Goal: Transaction & Acquisition: Purchase product/service

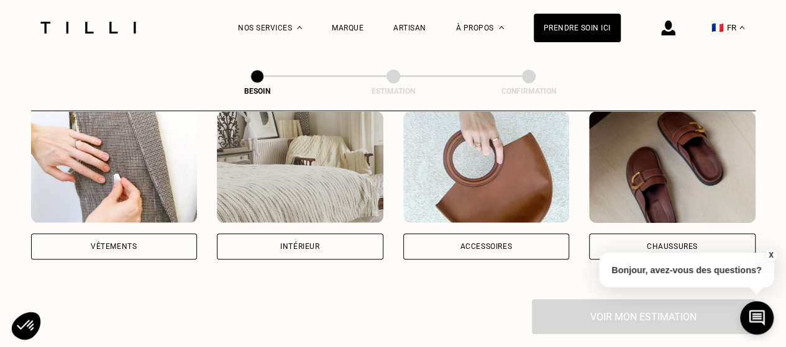
scroll to position [258, 0]
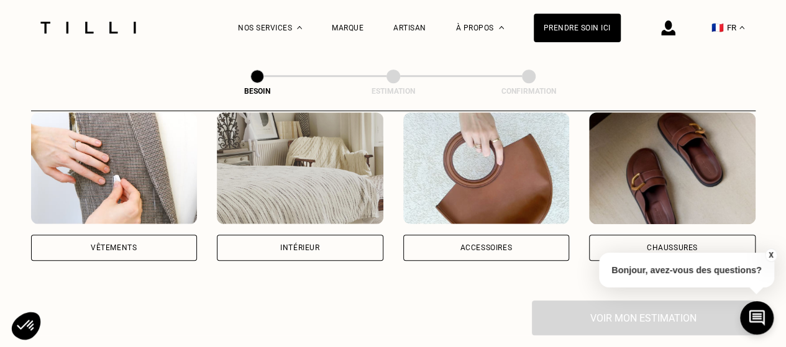
click at [139, 204] on img at bounding box center [114, 168] width 167 height 112
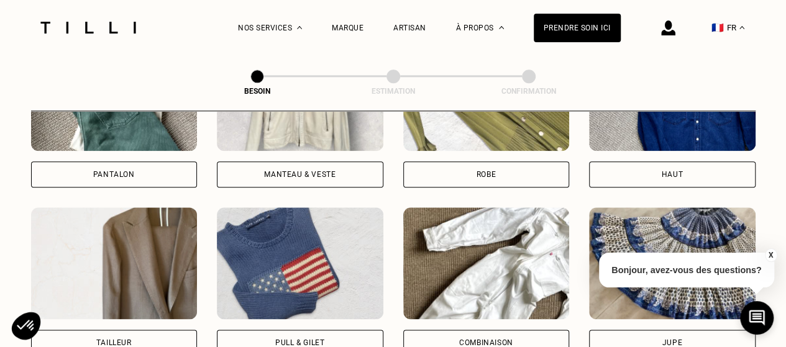
scroll to position [668, 0]
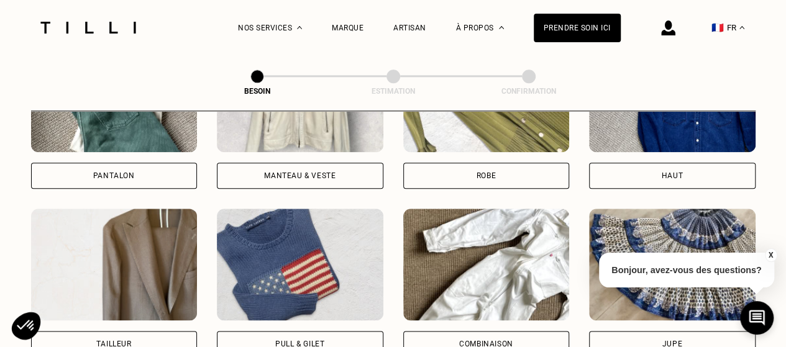
click at [196, 171] on div "Pantalon" at bounding box center [114, 176] width 167 height 26
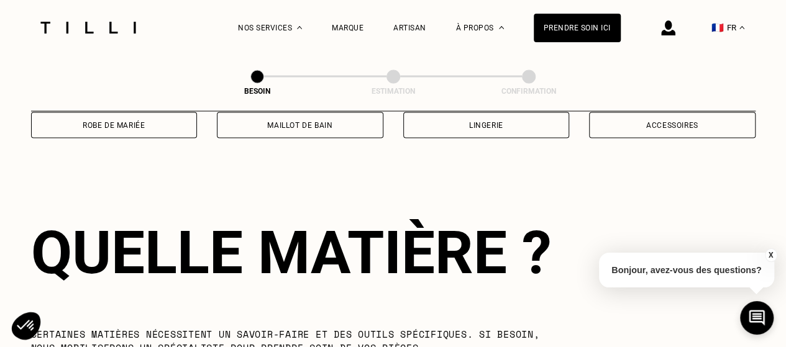
scroll to position [1081, 0]
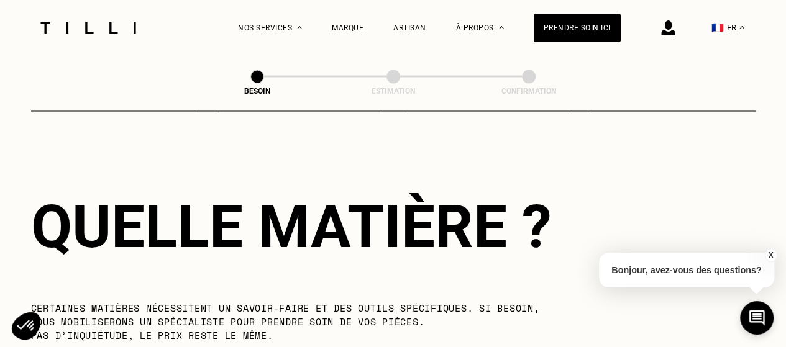
click at [773, 255] on button "X" at bounding box center [770, 256] width 12 height 14
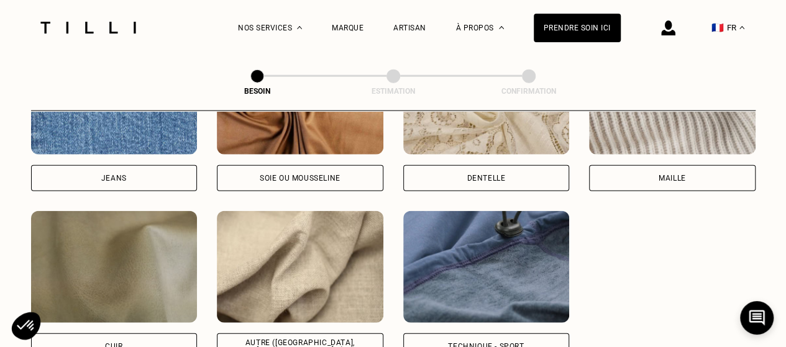
scroll to position [1420, 0]
click at [278, 234] on img at bounding box center [300, 267] width 167 height 112
select select "FR"
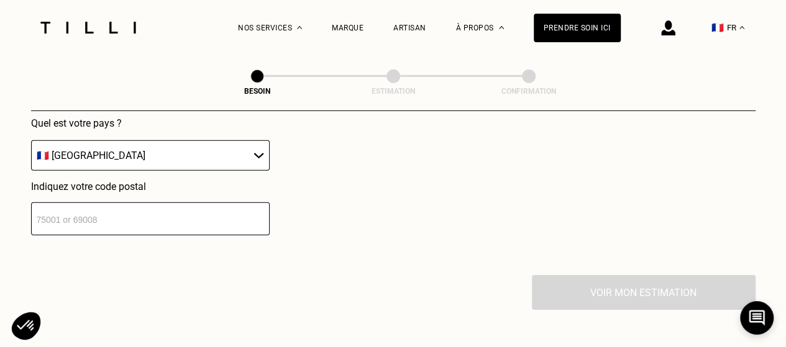
scroll to position [1852, 0]
click at [210, 226] on div "Localisation Quel est votre pays ? 🇩🇪 [GEOGRAPHIC_DATA] 🇦🇹 [GEOGRAPHIC_DATA] 🇧🇪…" at bounding box center [393, 121] width 725 height 307
click at [181, 211] on input "number" at bounding box center [150, 218] width 239 height 33
type input "75005"
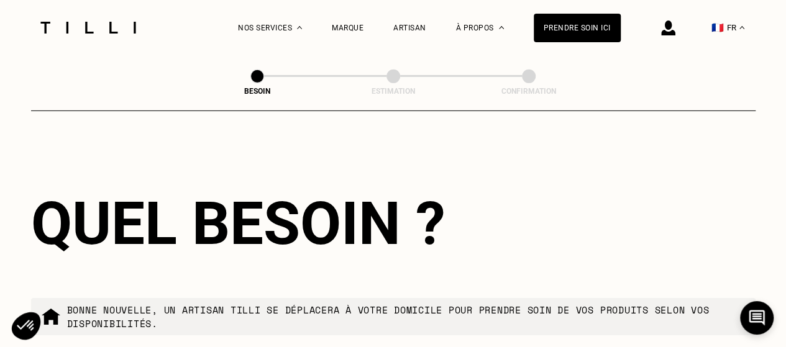
scroll to position [2098, 0]
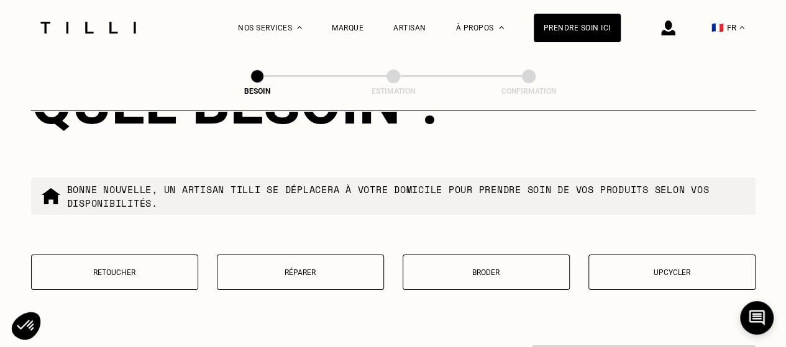
click at [109, 255] on button "Retoucher" at bounding box center [114, 272] width 167 height 35
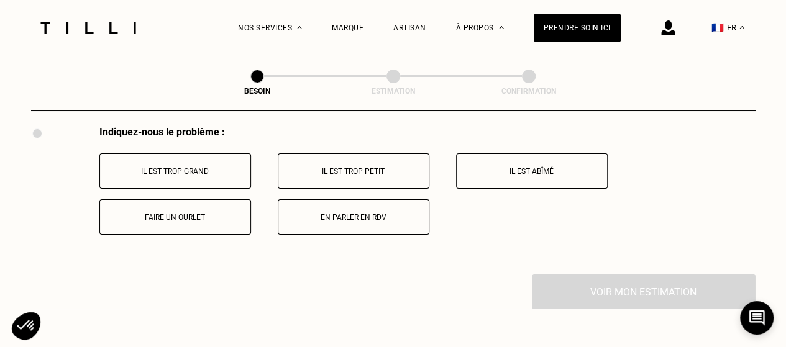
scroll to position [2314, 0]
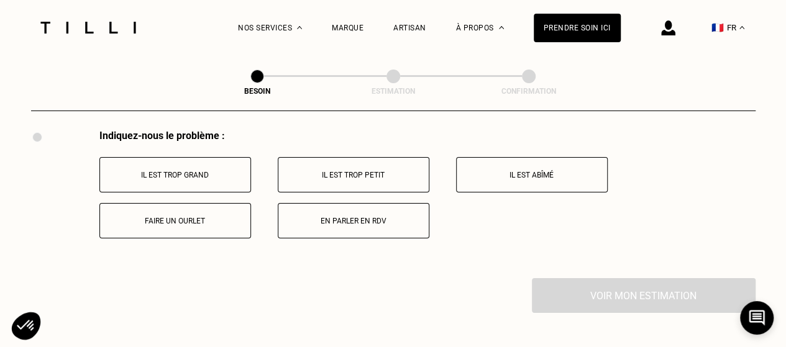
click at [224, 173] on button "Il est trop grand" at bounding box center [175, 174] width 152 height 35
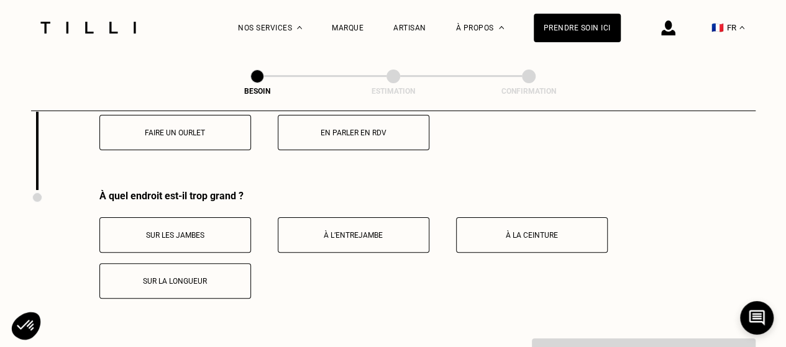
scroll to position [2400, 0]
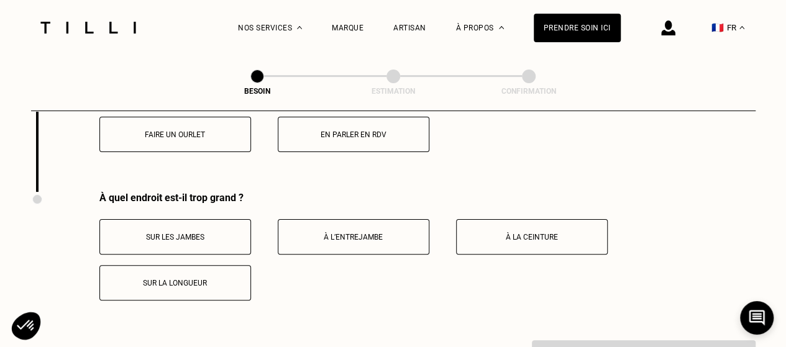
click at [180, 131] on p "Faire un ourlet" at bounding box center [175, 135] width 138 height 9
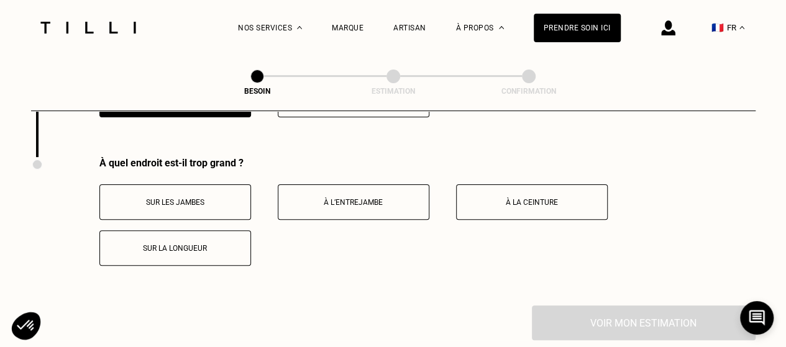
scroll to position [2446, 0]
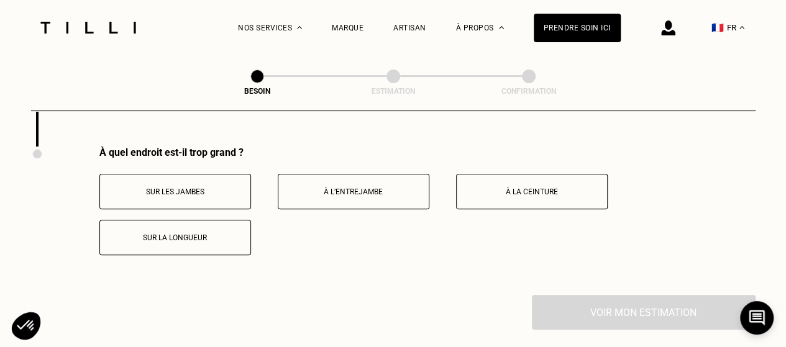
click at [157, 234] on p "Sur la longueur" at bounding box center [175, 238] width 138 height 9
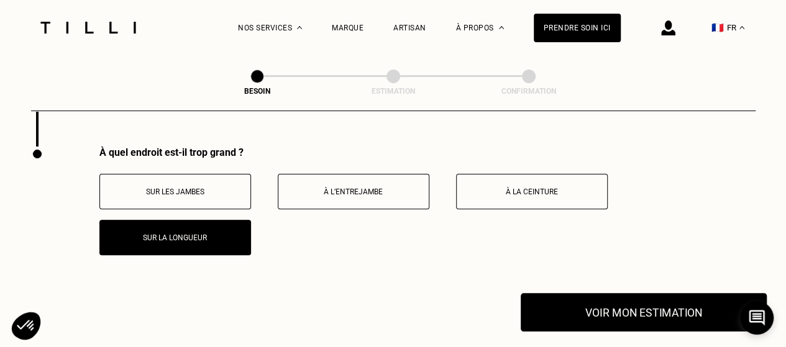
click at [622, 308] on button "Voir mon estimation" at bounding box center [644, 312] width 246 height 39
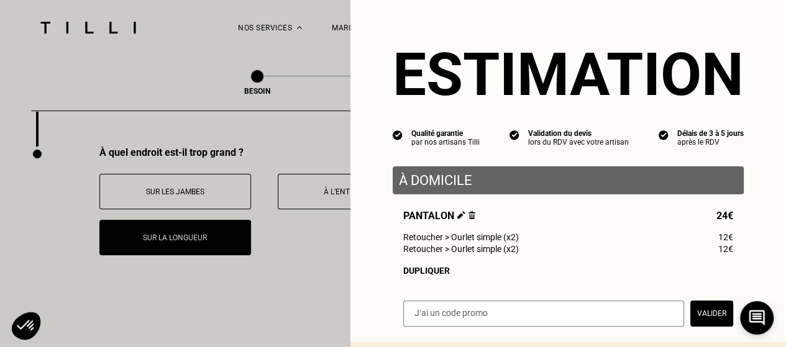
scroll to position [131, 0]
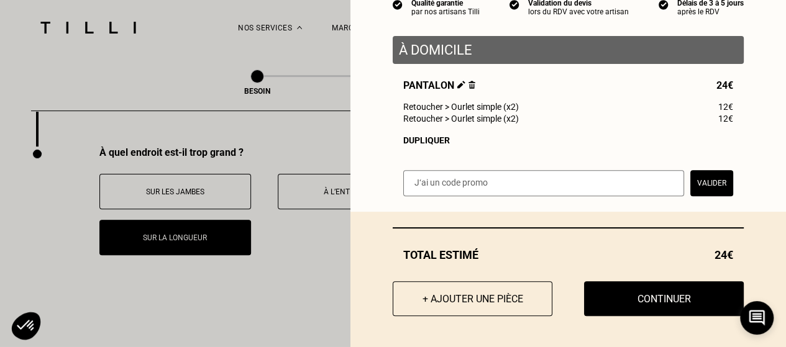
click at [428, 121] on span "Retoucher > Ourlet simple (x2)" at bounding box center [461, 119] width 116 height 10
drag, startPoint x: 425, startPoint y: 120, endPoint x: 503, endPoint y: 129, distance: 78.8
click at [503, 129] on div "Pantalon 24€ Retoucher > Ourlet simple (x2) 12€ Retoucher > Ourlet simple (x2) …" at bounding box center [568, 113] width 351 height 66
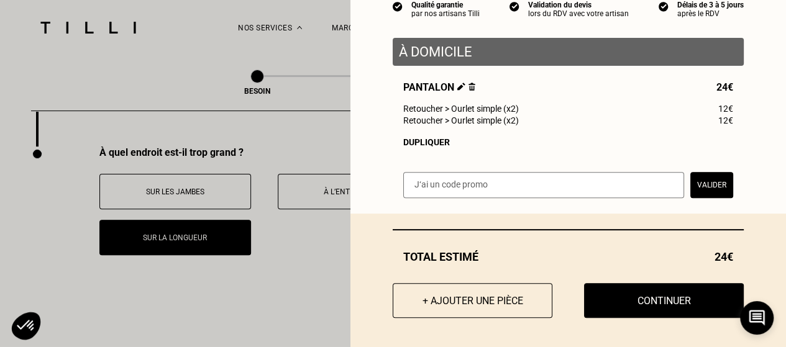
scroll to position [128, 0]
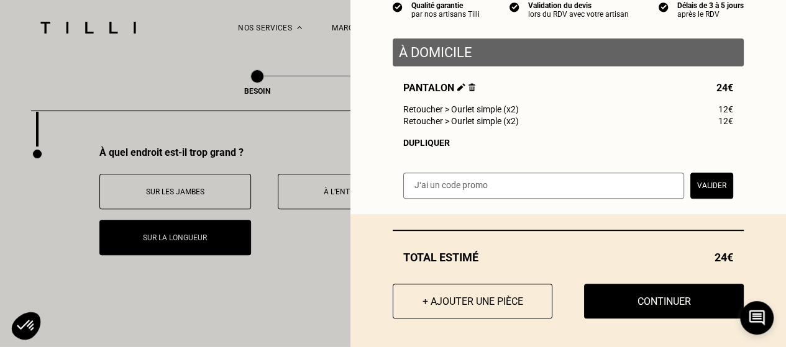
click at [465, 114] on span "Retoucher > Ourlet simple (x2)" at bounding box center [461, 109] width 116 height 10
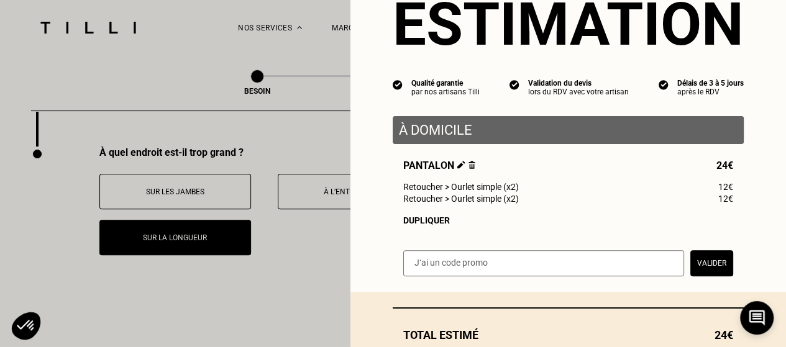
scroll to position [45, 0]
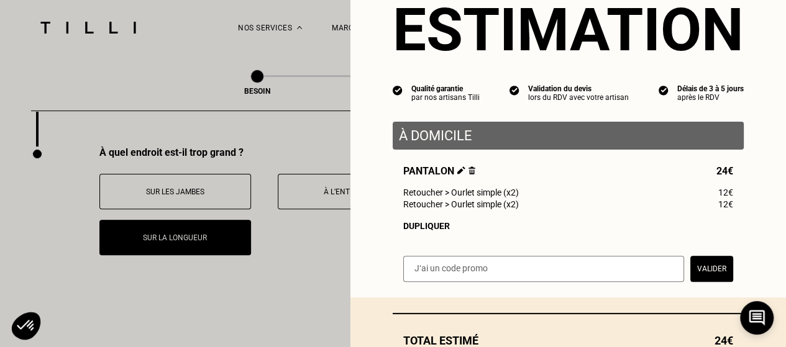
click at [469, 175] on img at bounding box center [472, 171] width 7 height 8
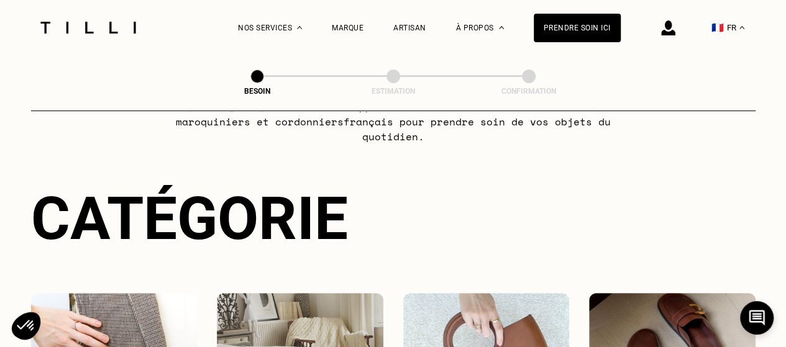
scroll to position [0, 0]
